Goal: Obtain resource: Download file/media

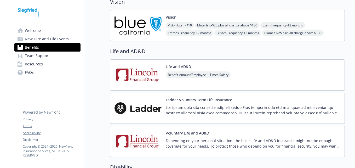
scroll to position [340, 0]
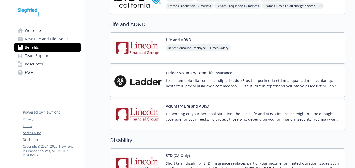
click at [227, 85] on p at bounding box center [253, 83] width 175 height 11
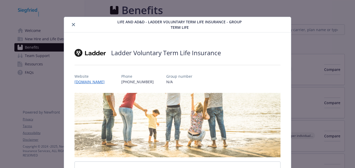
scroll to position [340, 0]
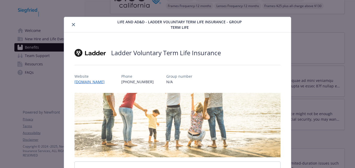
click at [302, 25] on div "Life and AD&D - Ladder Voluntary Term Life Insurance - Group Term Life Ladder V…" at bounding box center [178, 120] width 284 height 206
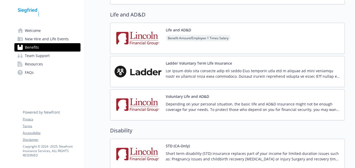
scroll to position [366, 0]
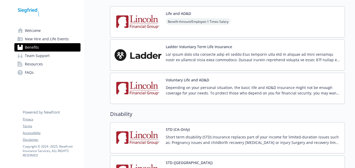
click at [230, 53] on p at bounding box center [253, 57] width 175 height 11
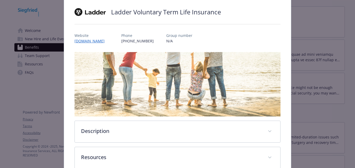
scroll to position [70, 0]
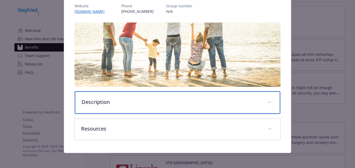
click at [131, 106] on div "Description" at bounding box center [177, 102] width 205 height 22
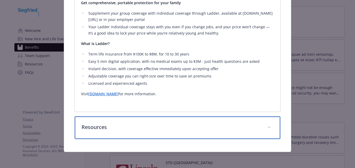
click at [127, 125] on p "Resources" at bounding box center [171, 127] width 179 height 8
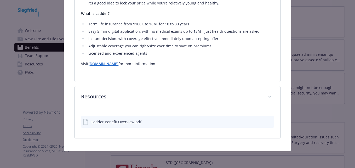
click at [124, 121] on div "Ladder Benefit Overview.pdf" at bounding box center [117, 121] width 50 height 5
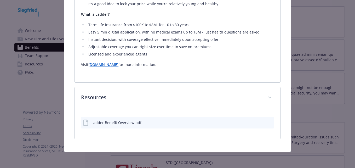
click at [258, 121] on icon "download file" at bounding box center [260, 122] width 4 height 4
click at [33, 91] on div "Life and AD&D - Ladder Voluntary Term Life Insurance - Group Term Life Ladder V…" at bounding box center [177, 84] width 355 height 168
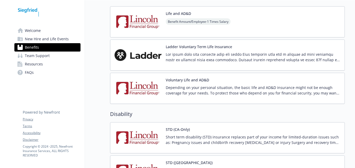
click at [212, 91] on p "Depending on your personal situation, the basic life and AD&D insurance might n…" at bounding box center [253, 90] width 175 height 11
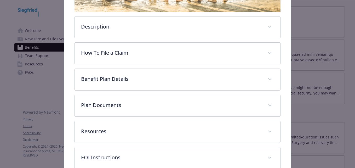
scroll to position [175, 0]
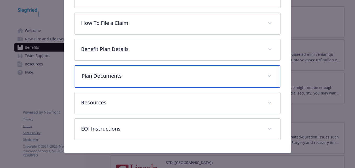
click at [130, 76] on p "Plan Documents" at bounding box center [171, 76] width 179 height 8
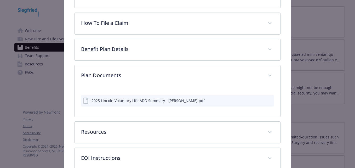
click at [258, 100] on icon "download file" at bounding box center [260, 100] width 4 height 4
